Goal: Check status: Check status

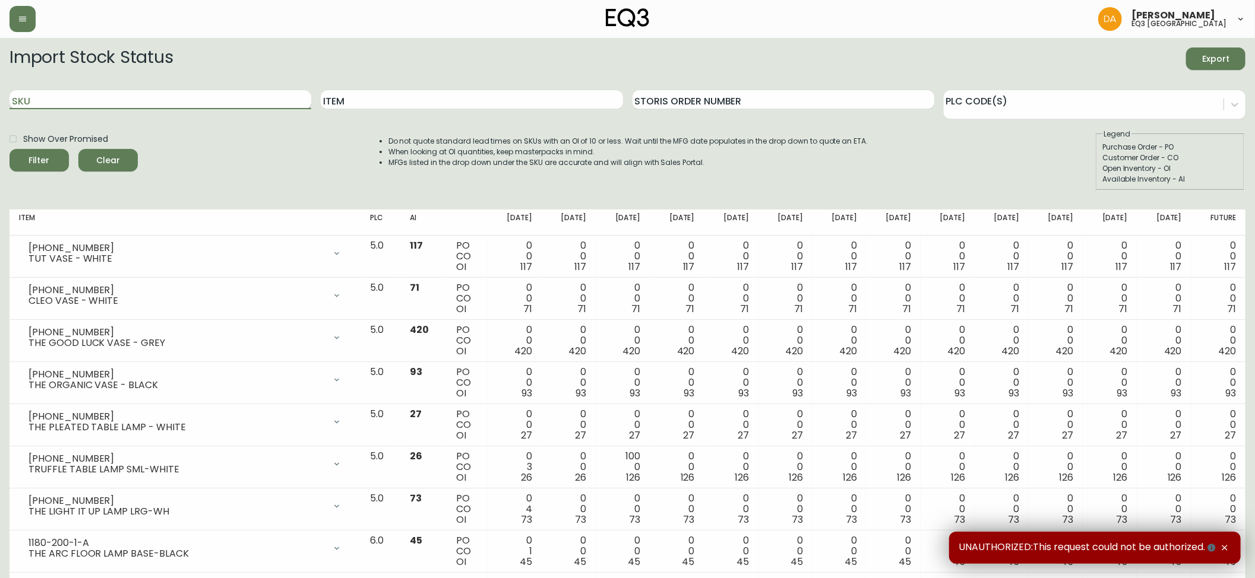
click at [122, 104] on input "SKU" at bounding box center [160, 99] width 302 height 19
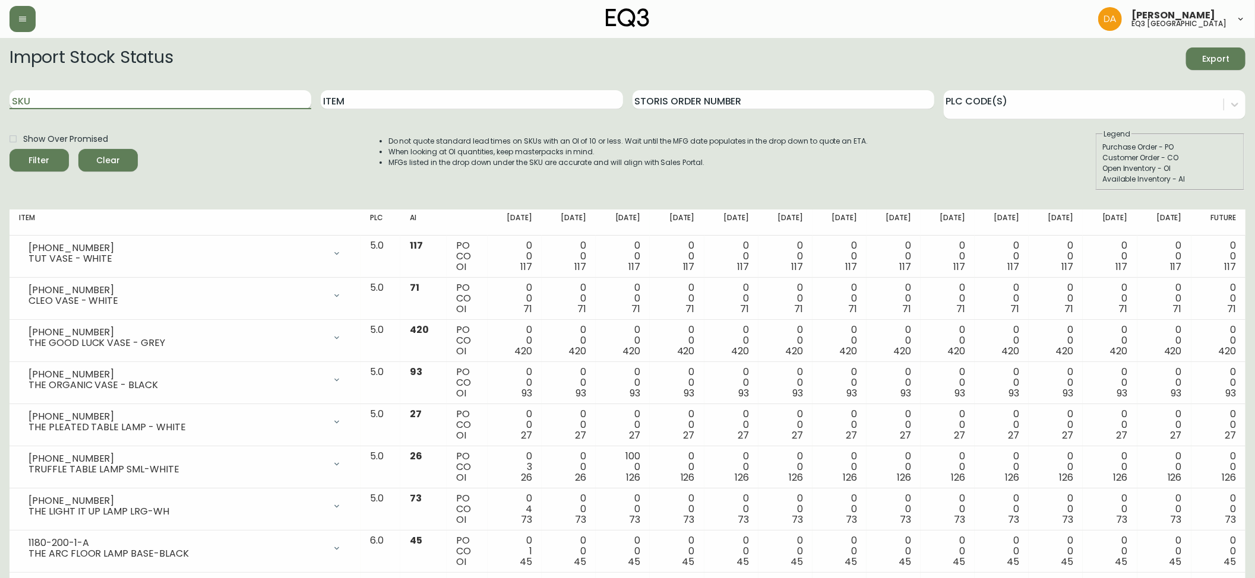
paste input "[PHONE_NUMBER]"
type input "[PHONE_NUMBER]"
click at [52, 158] on span "Filter" at bounding box center [39, 160] width 40 height 15
